Goal: Task Accomplishment & Management: Manage account settings

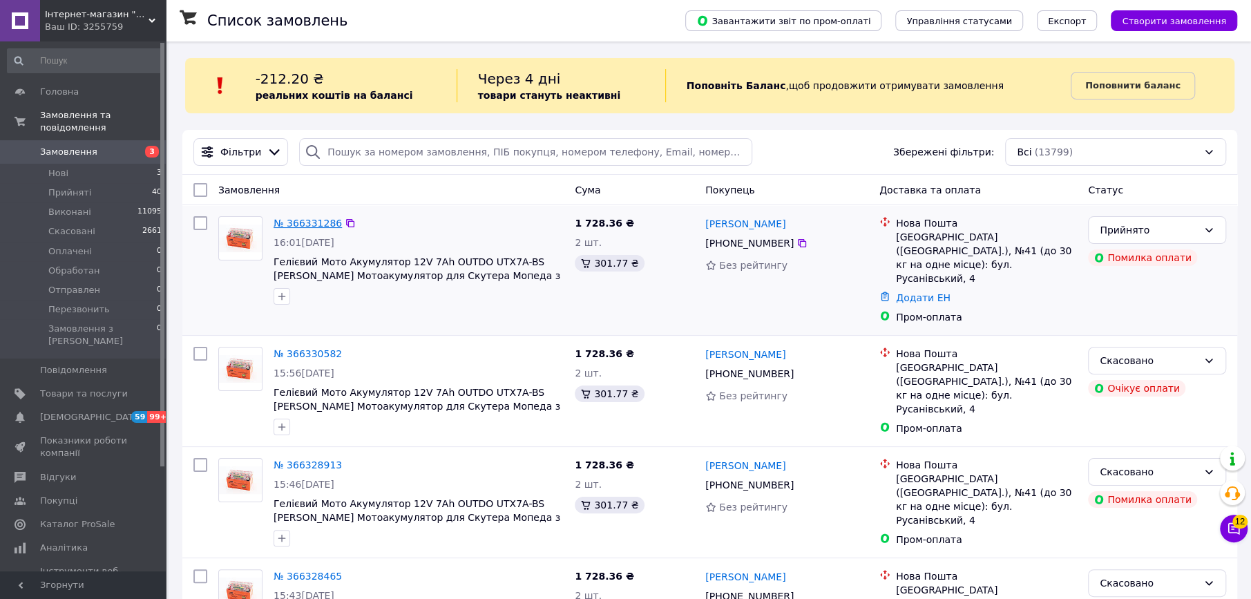
click at [298, 220] on link "№ 366331286" at bounding box center [307, 223] width 68 height 11
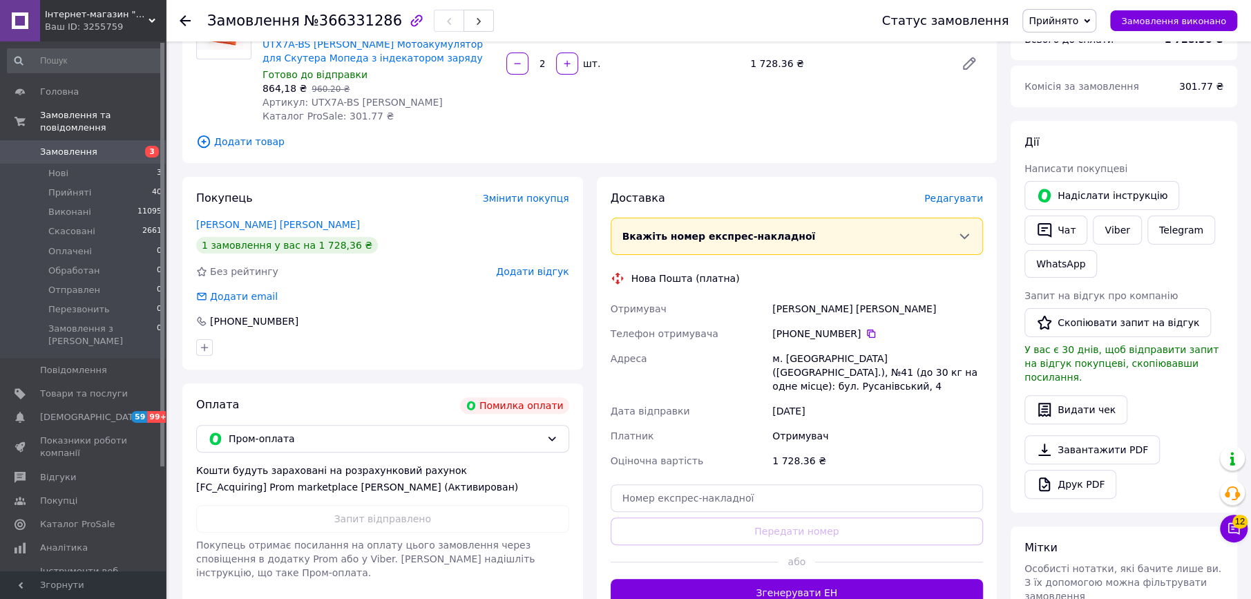
scroll to position [55, 0]
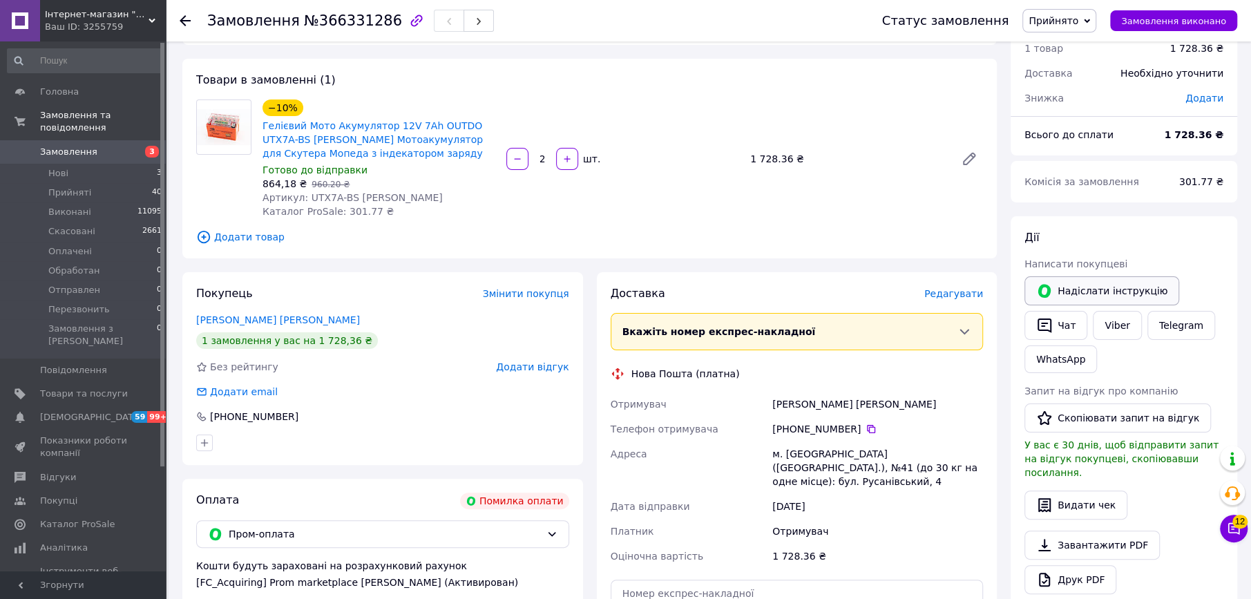
click at [1072, 291] on button "Надіслати інструкцію" at bounding box center [1101, 290] width 155 height 29
click at [1112, 328] on link "Viber" at bounding box center [1116, 325] width 48 height 29
click at [260, 316] on link "[PERSON_NAME] [PERSON_NAME]" at bounding box center [278, 319] width 164 height 11
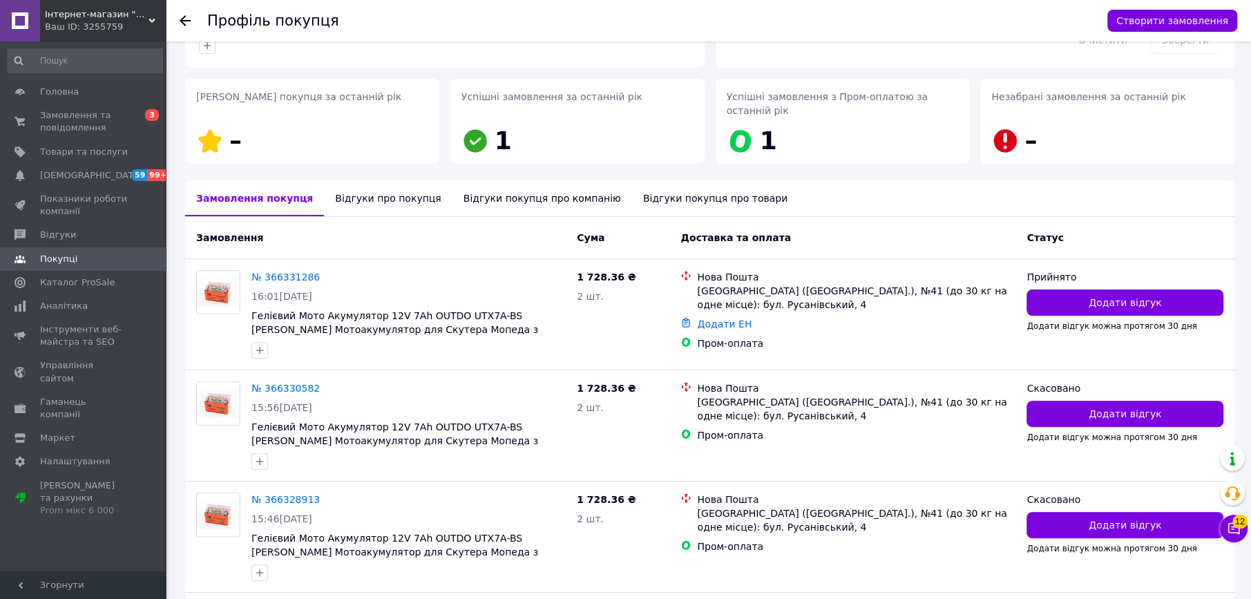
click at [364, 198] on div "Відгуки про покупця" at bounding box center [388, 198] width 128 height 36
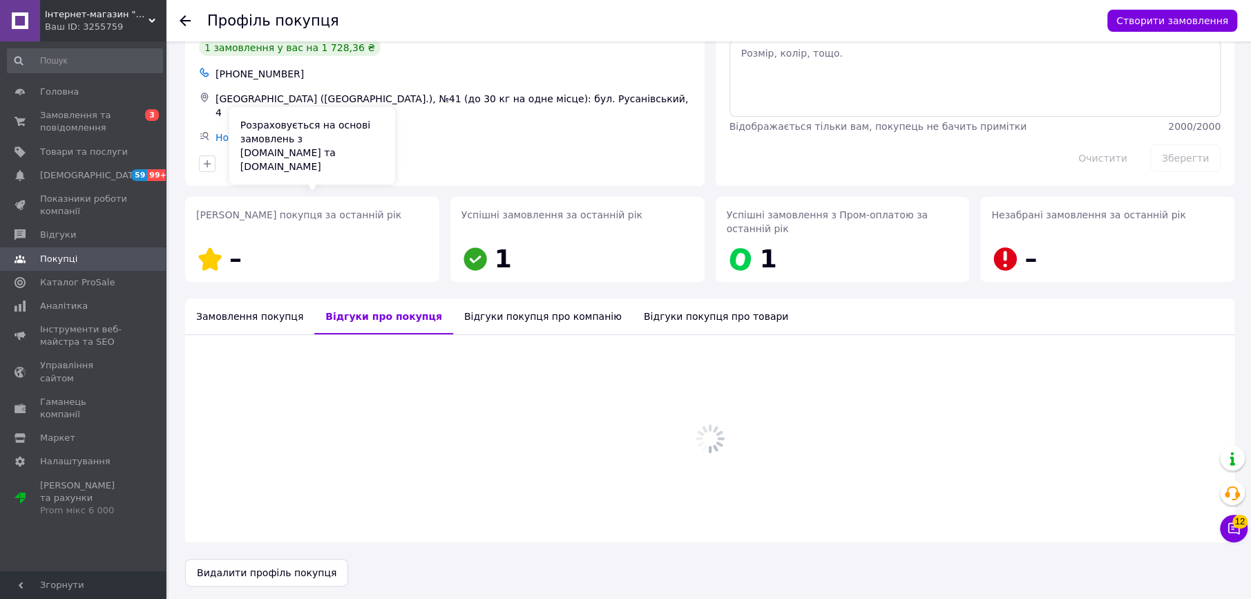
scroll to position [79, 0]
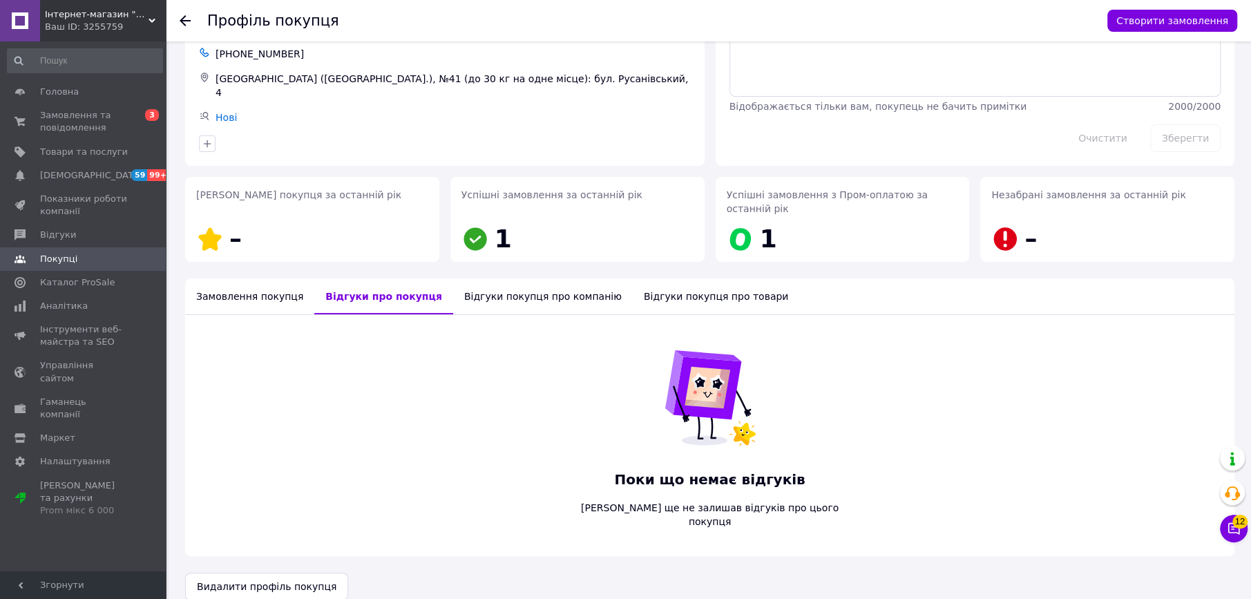
click at [186, 22] on icon at bounding box center [185, 20] width 11 height 11
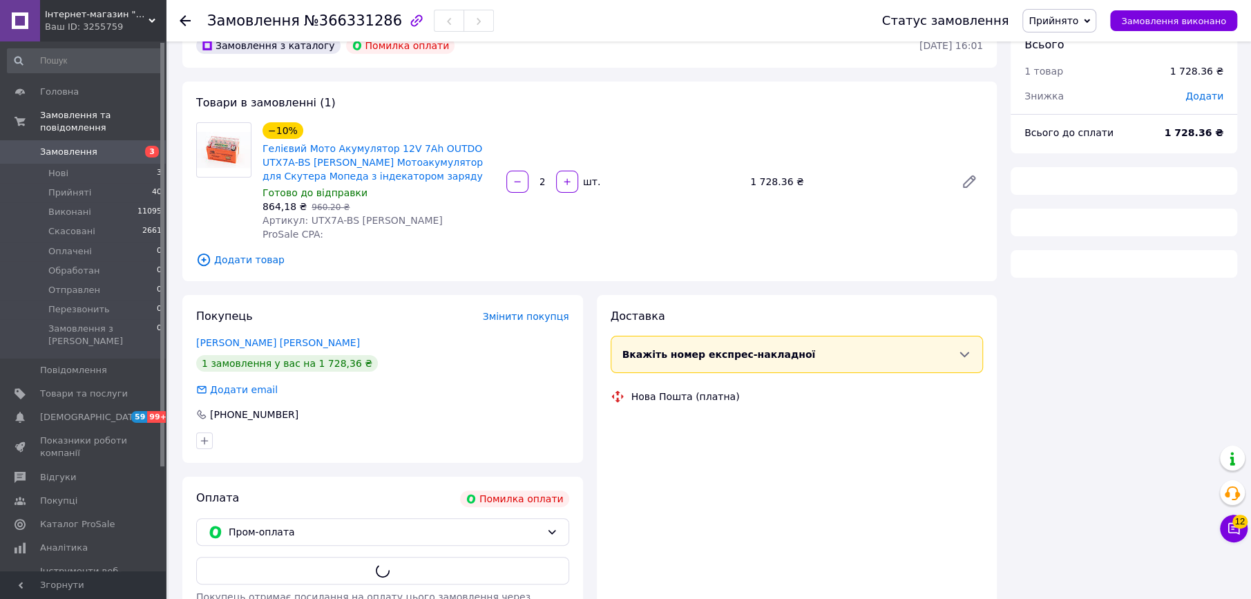
click at [74, 146] on span "Замовлення" at bounding box center [68, 152] width 57 height 12
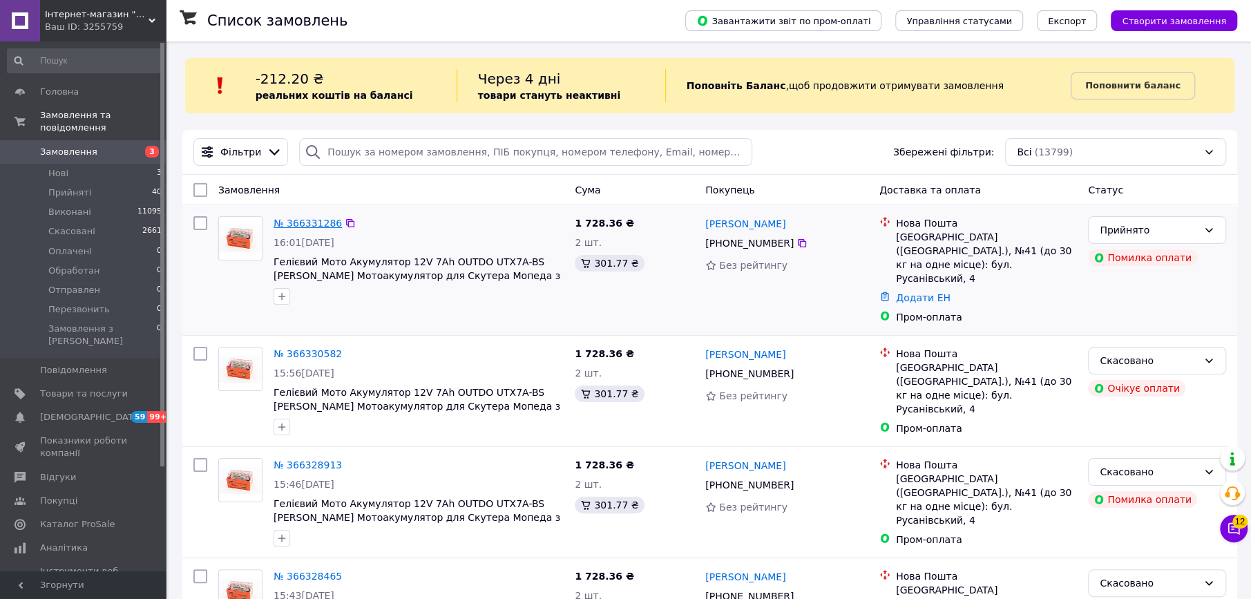
click at [309, 225] on link "№ 366331286" at bounding box center [307, 223] width 68 height 11
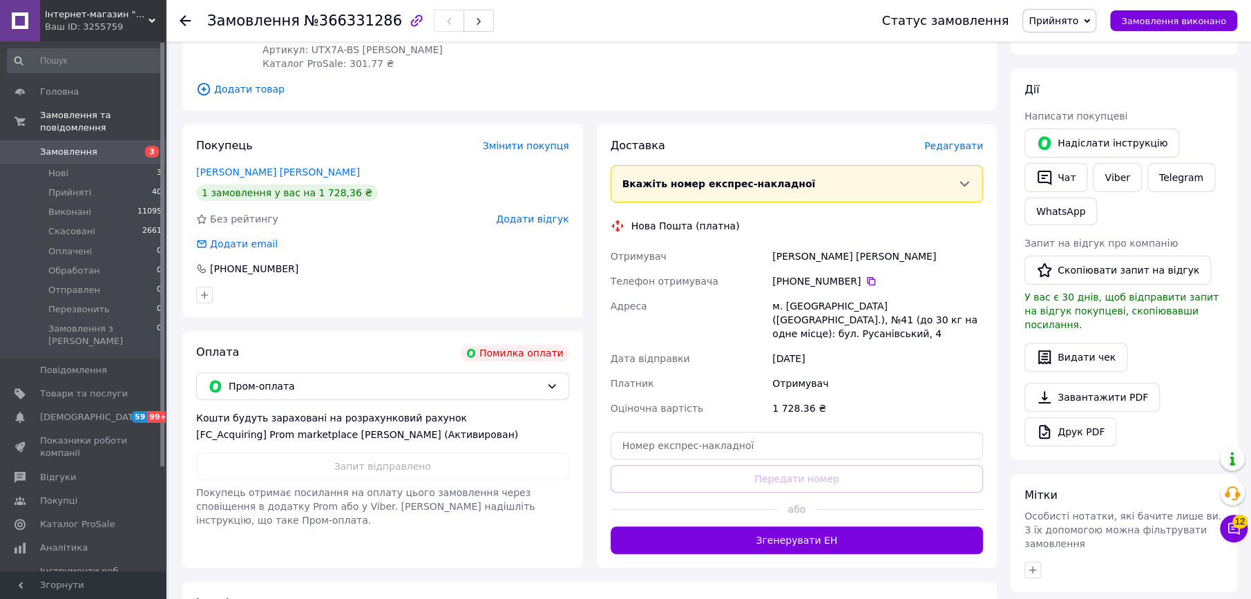
scroll to position [51, 0]
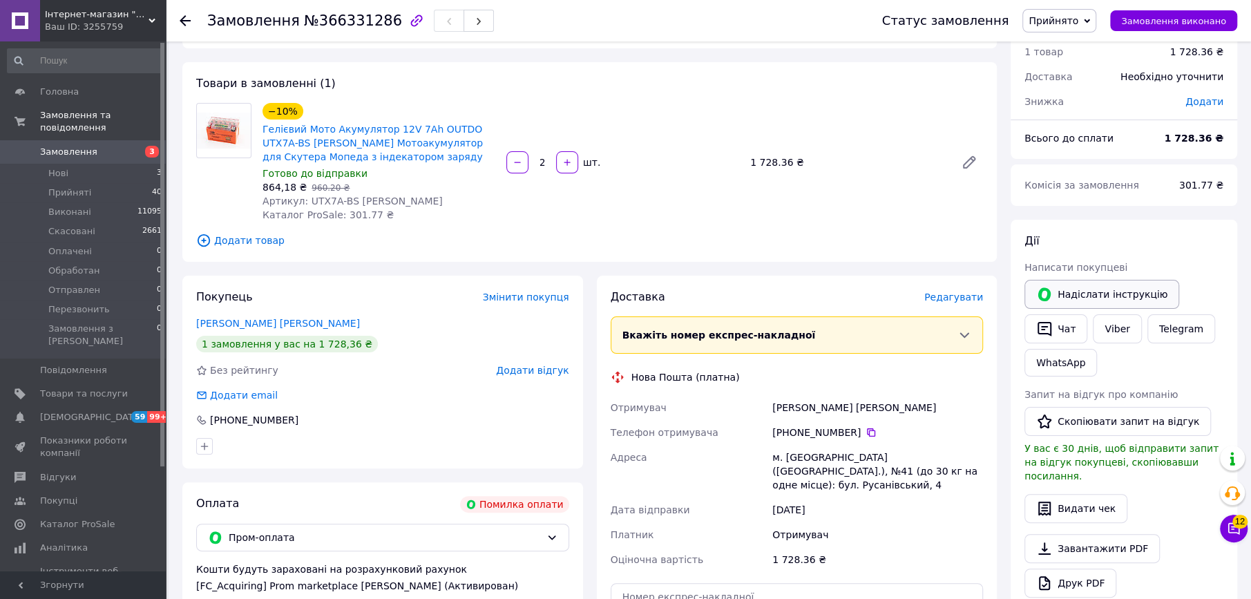
click at [1092, 290] on button "Надіслати інструкцію" at bounding box center [1101, 294] width 155 height 29
drag, startPoint x: 87, startPoint y: 137, endPoint x: 96, endPoint y: 123, distance: 16.5
click at [89, 146] on span "Замовлення" at bounding box center [68, 152] width 57 height 12
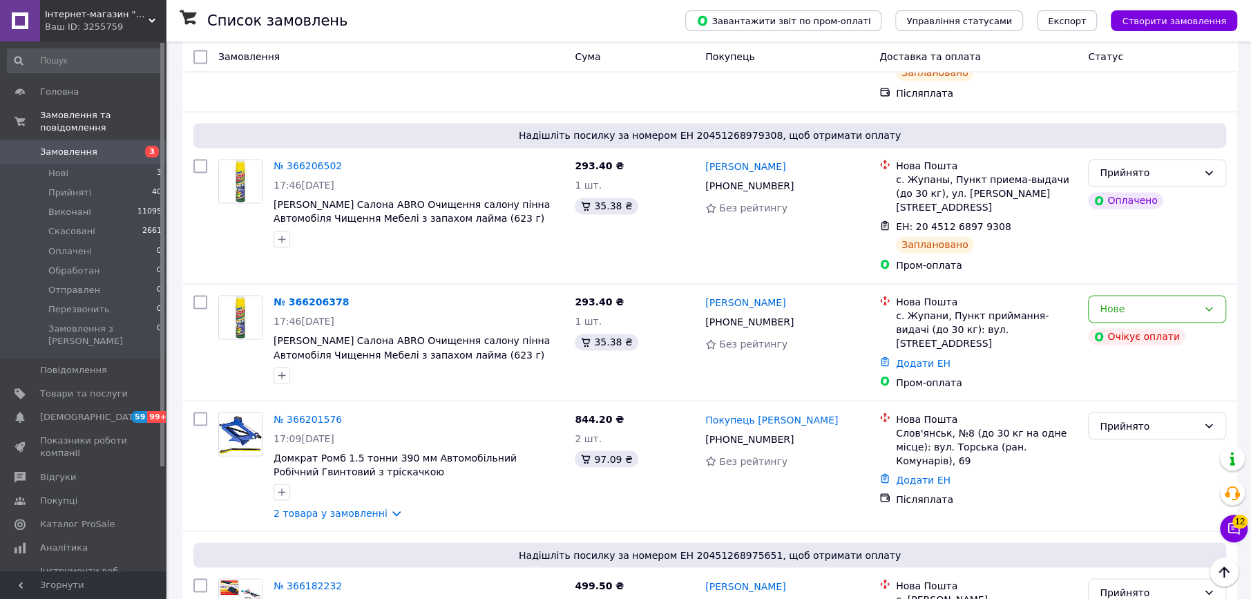
scroll to position [1772, 0]
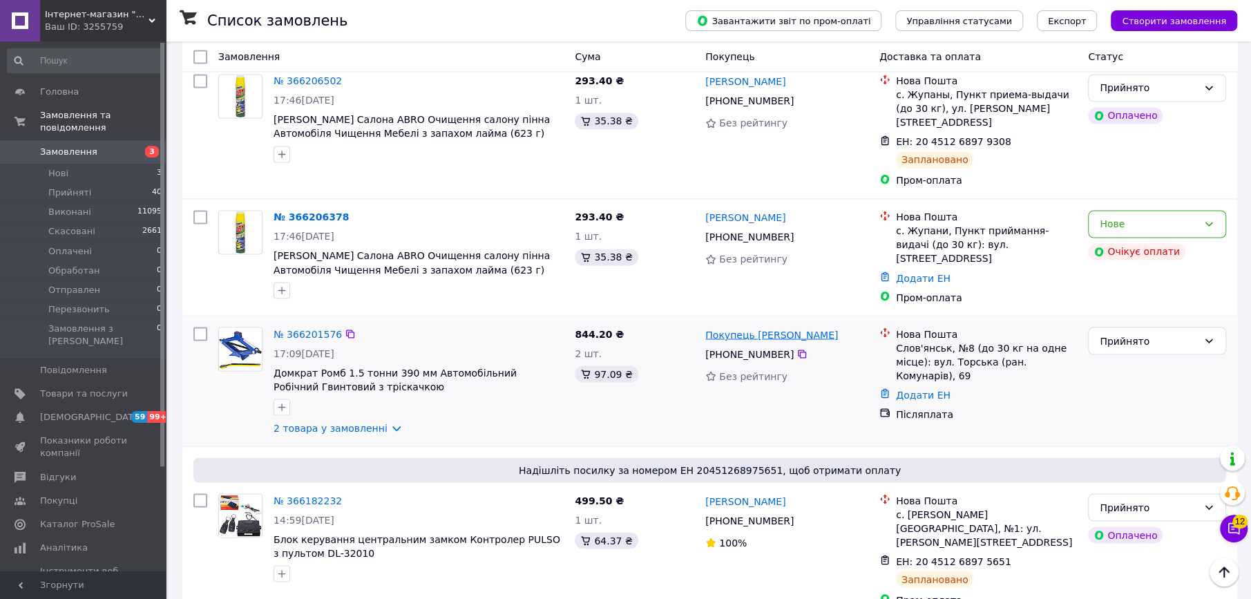
click at [734, 327] on link "Покупець [PERSON_NAME]" at bounding box center [771, 334] width 133 height 14
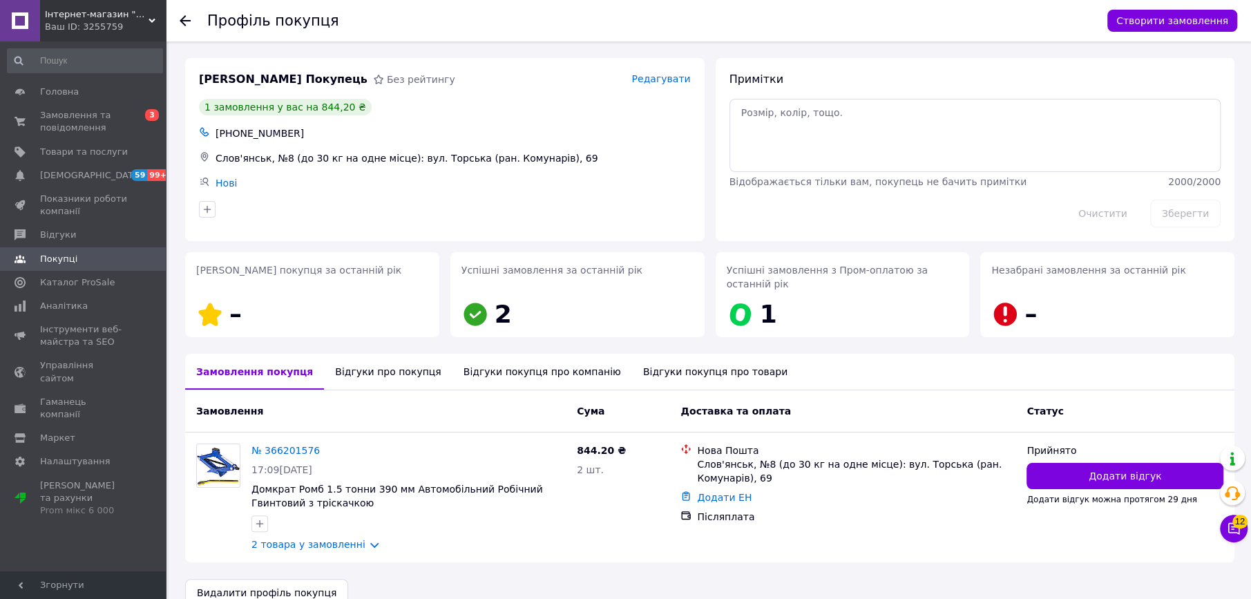
click at [372, 378] on div "Відгуки про покупця" at bounding box center [388, 372] width 128 height 36
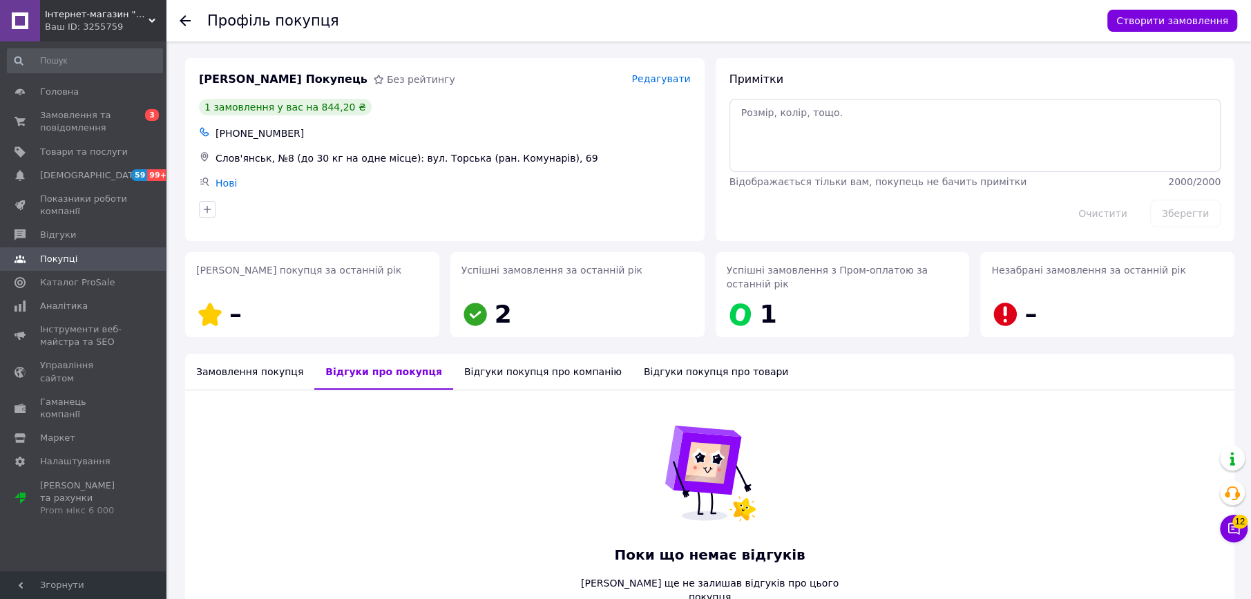
click at [259, 366] on div "Замовлення покупця" at bounding box center [249, 372] width 129 height 36
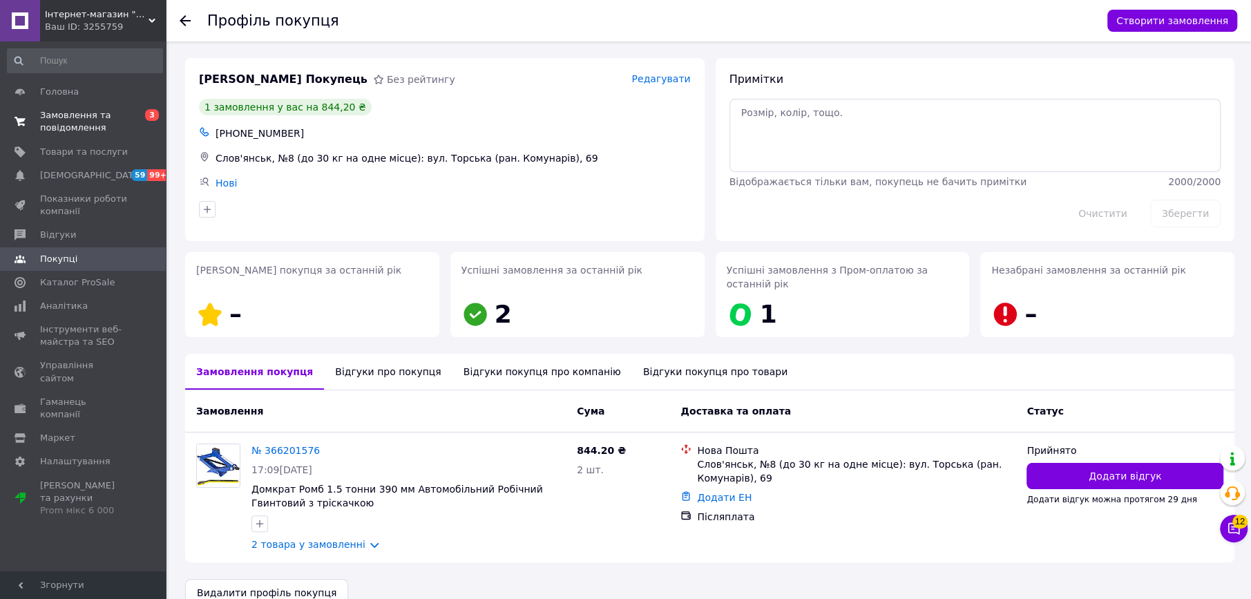
click at [68, 125] on span "Замовлення та повідомлення" at bounding box center [84, 121] width 88 height 25
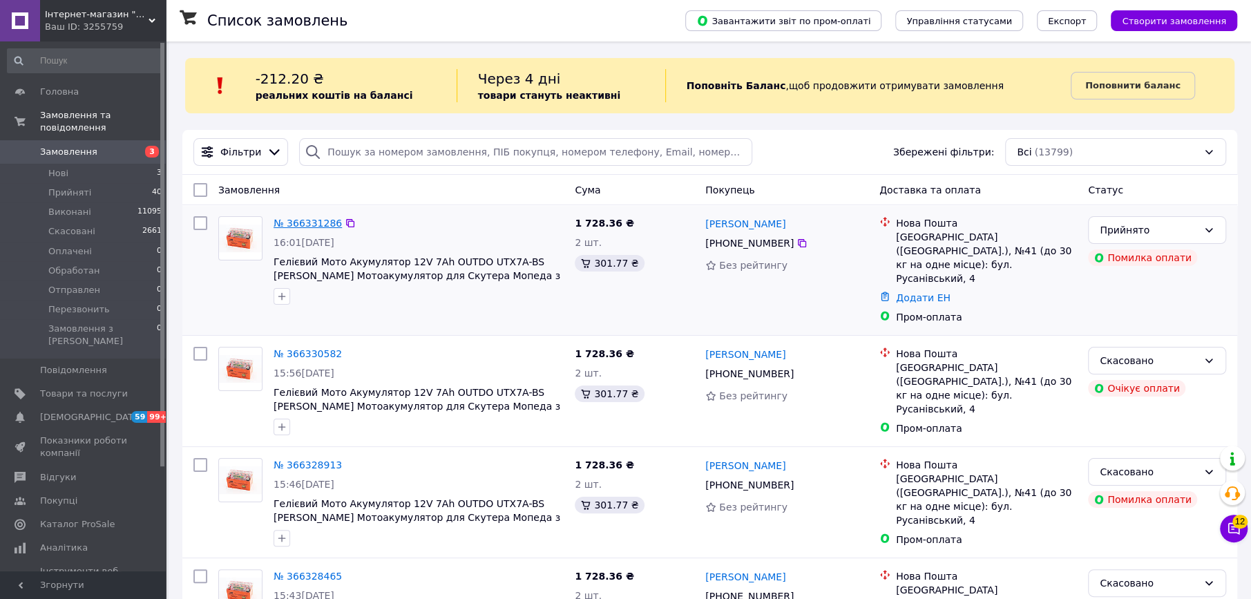
click at [319, 226] on link "№ 366331286" at bounding box center [307, 223] width 68 height 11
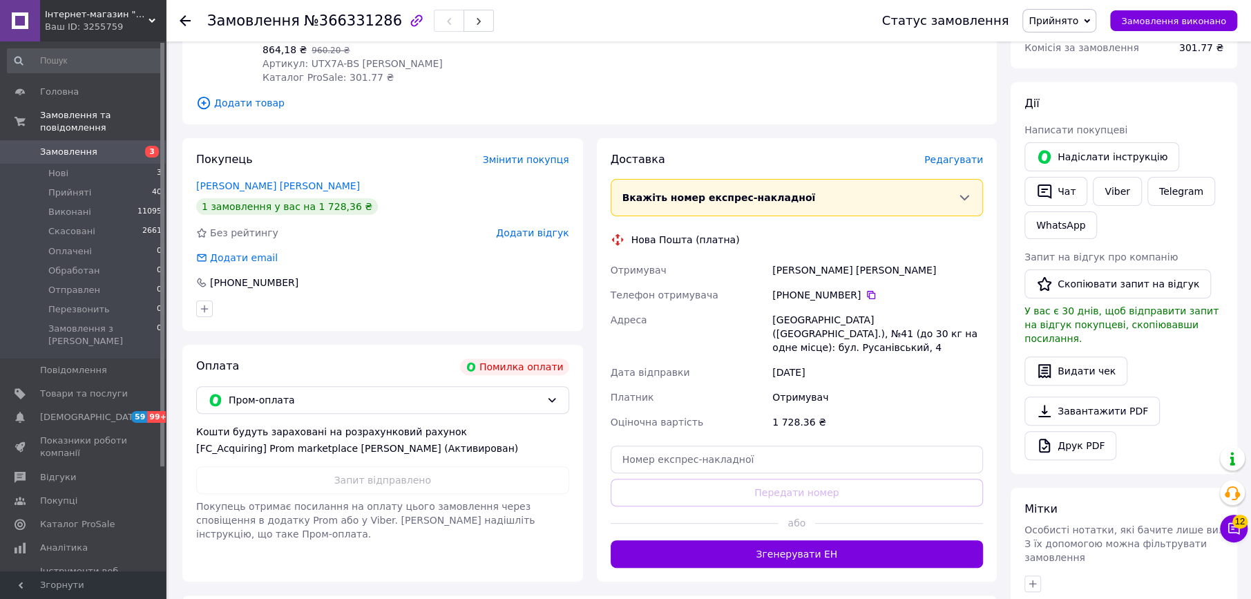
scroll to position [160, 0]
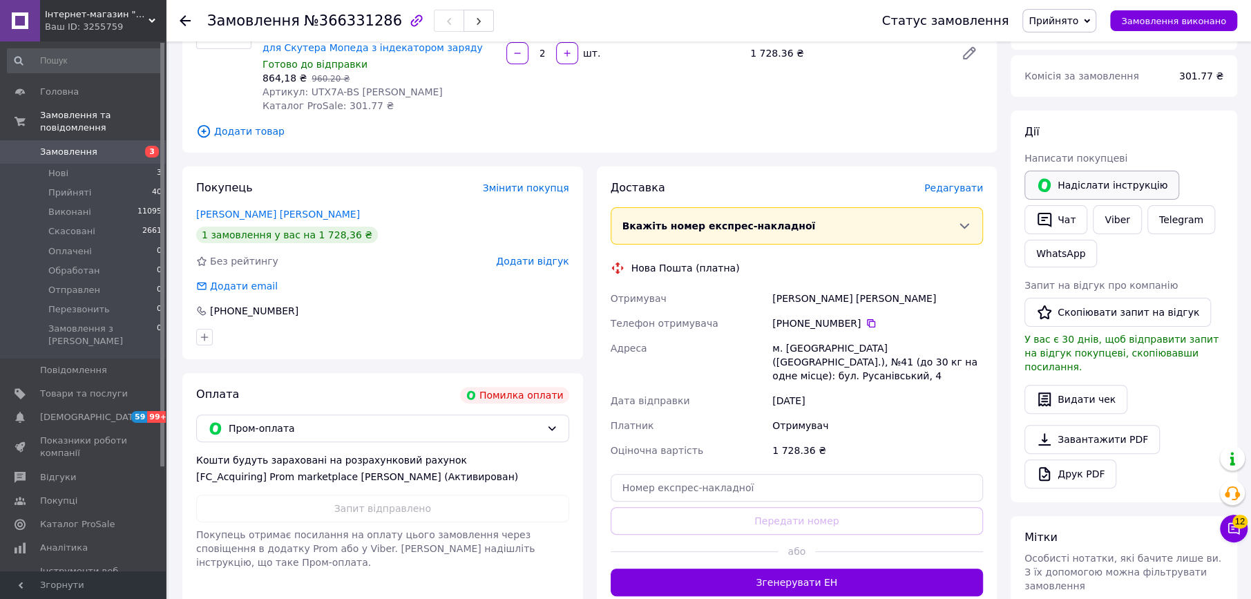
click at [1074, 173] on button "Надіслати інструкцію" at bounding box center [1101, 185] width 155 height 29
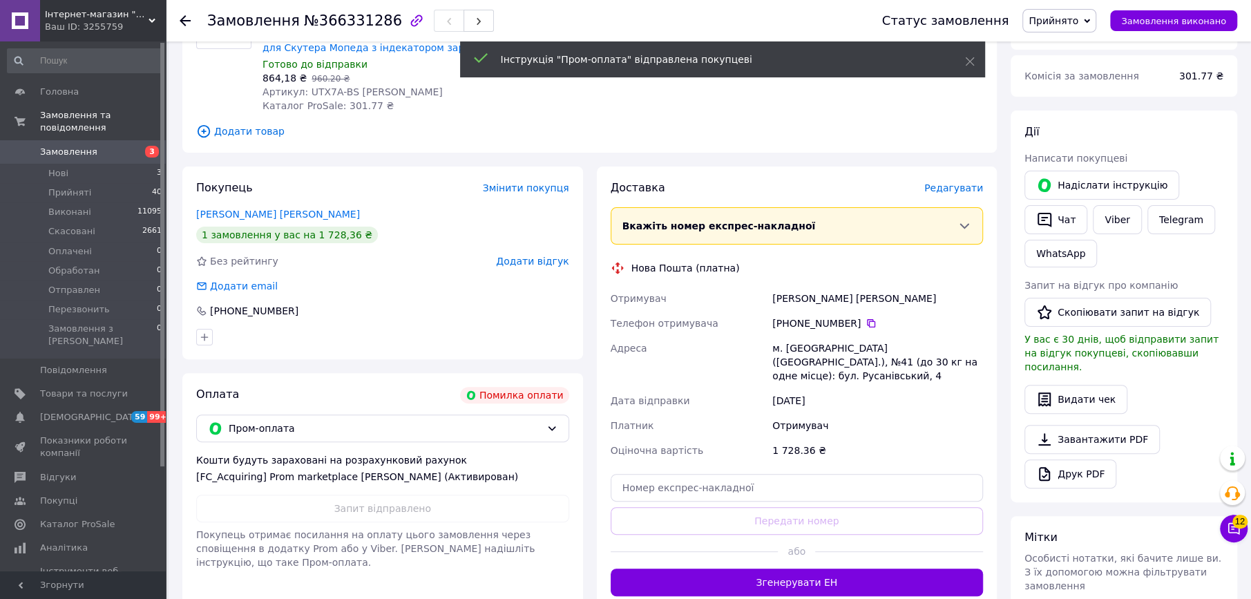
click at [73, 146] on span "Замовлення" at bounding box center [68, 152] width 57 height 12
